Goal: Find specific page/section: Find specific page/section

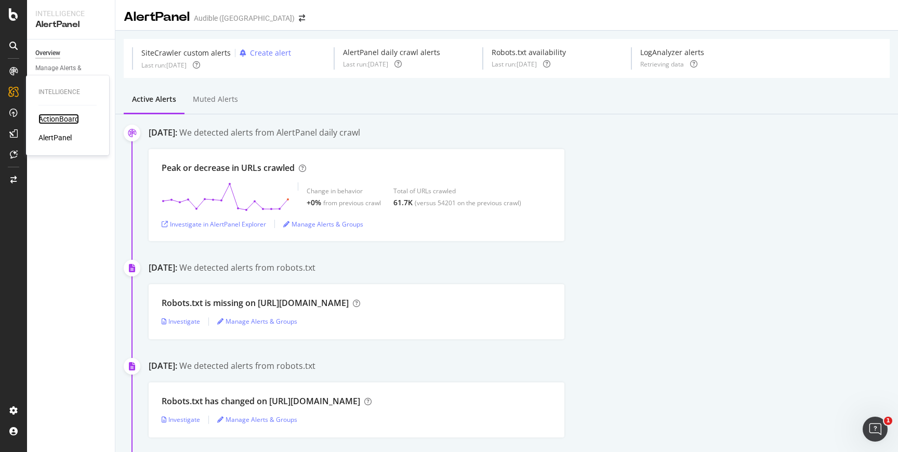
click at [52, 118] on div "ActionBoard" at bounding box center [58, 119] width 41 height 10
